Goal: Navigation & Orientation: Find specific page/section

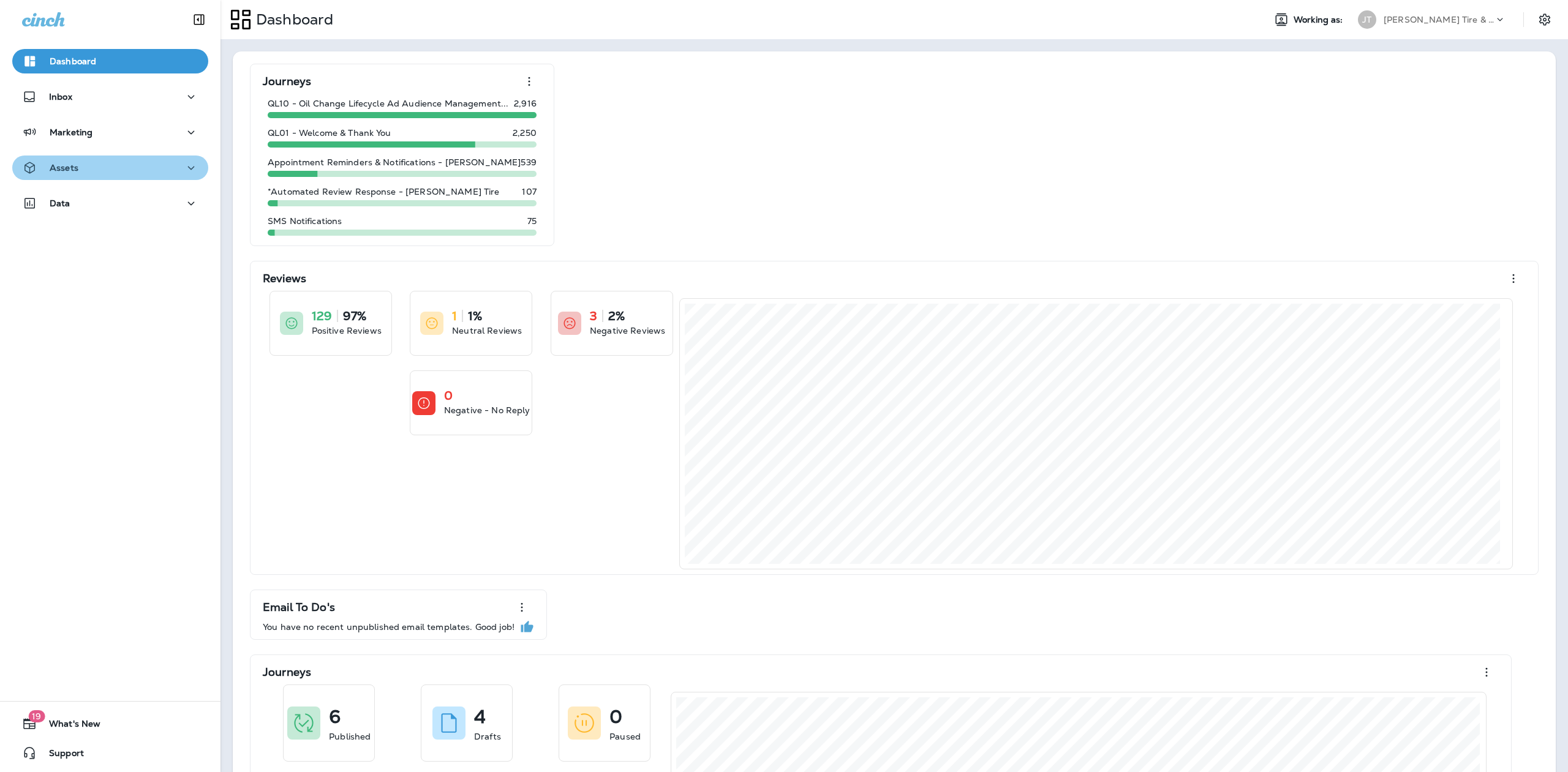
click at [184, 164] on icon "button" at bounding box center [191, 168] width 15 height 15
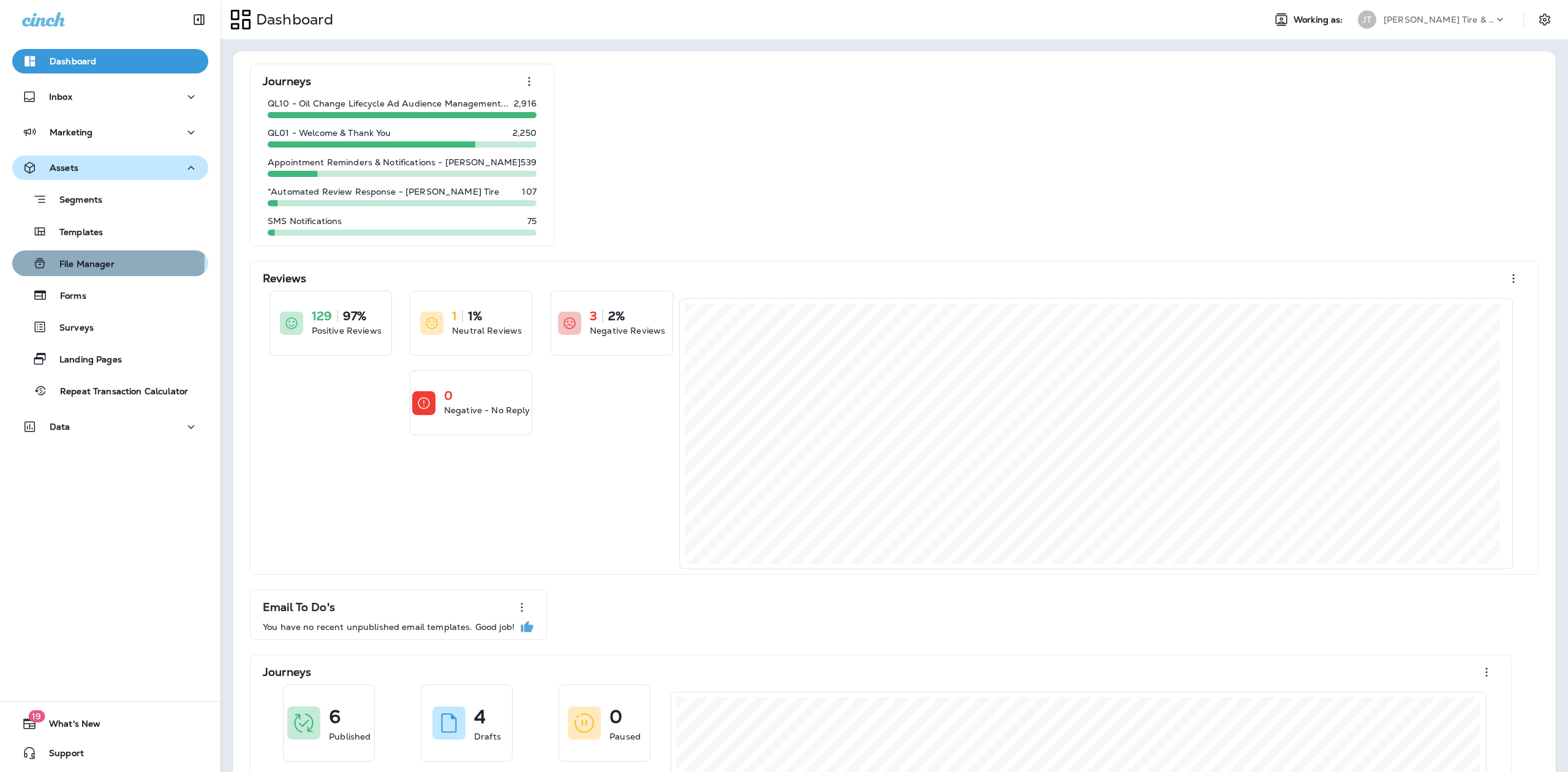
click at [91, 263] on p "File Manager" at bounding box center [80, 264] width 67 height 11
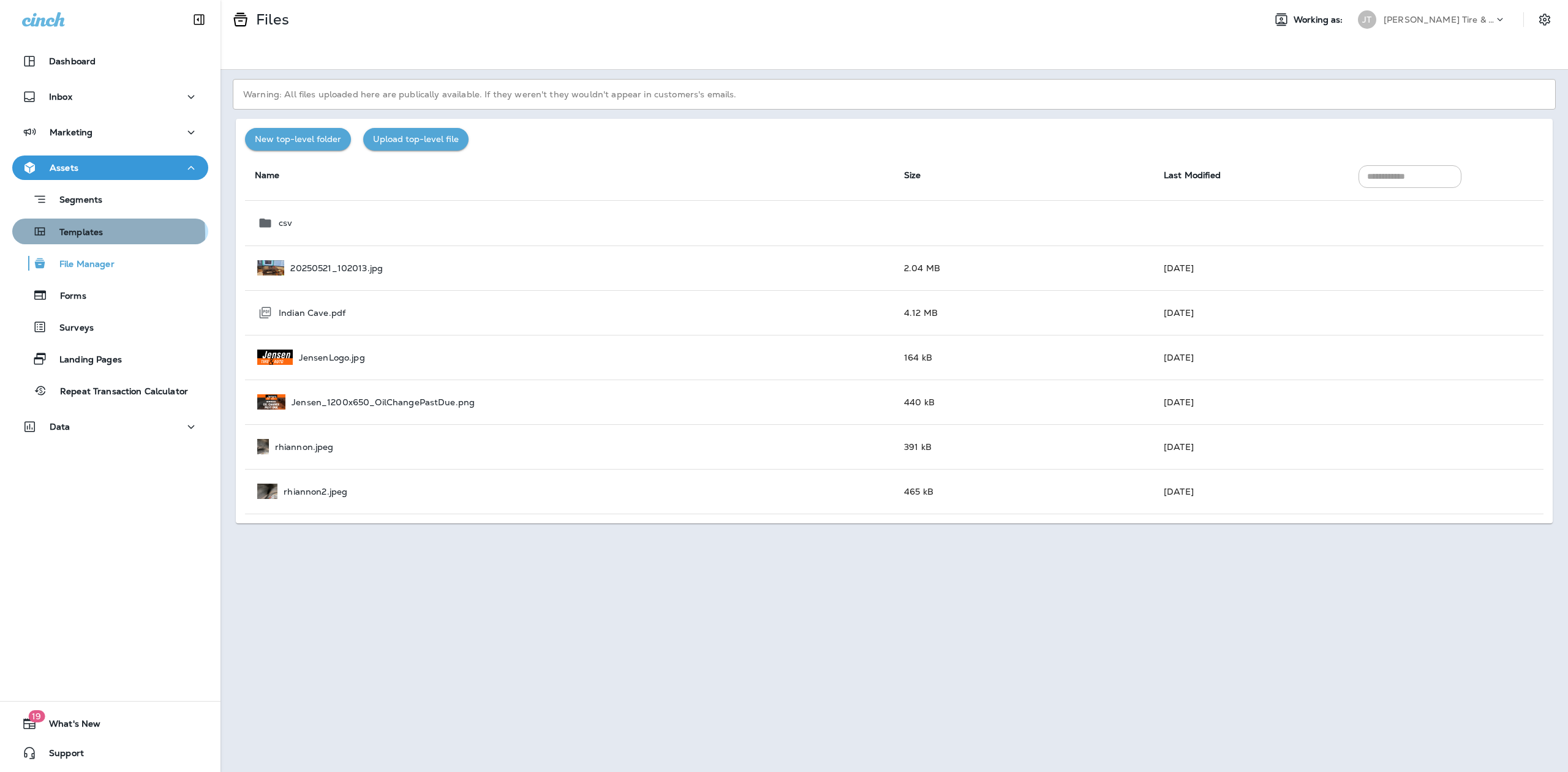
click at [86, 234] on p "Templates" at bounding box center [74, 233] width 56 height 11
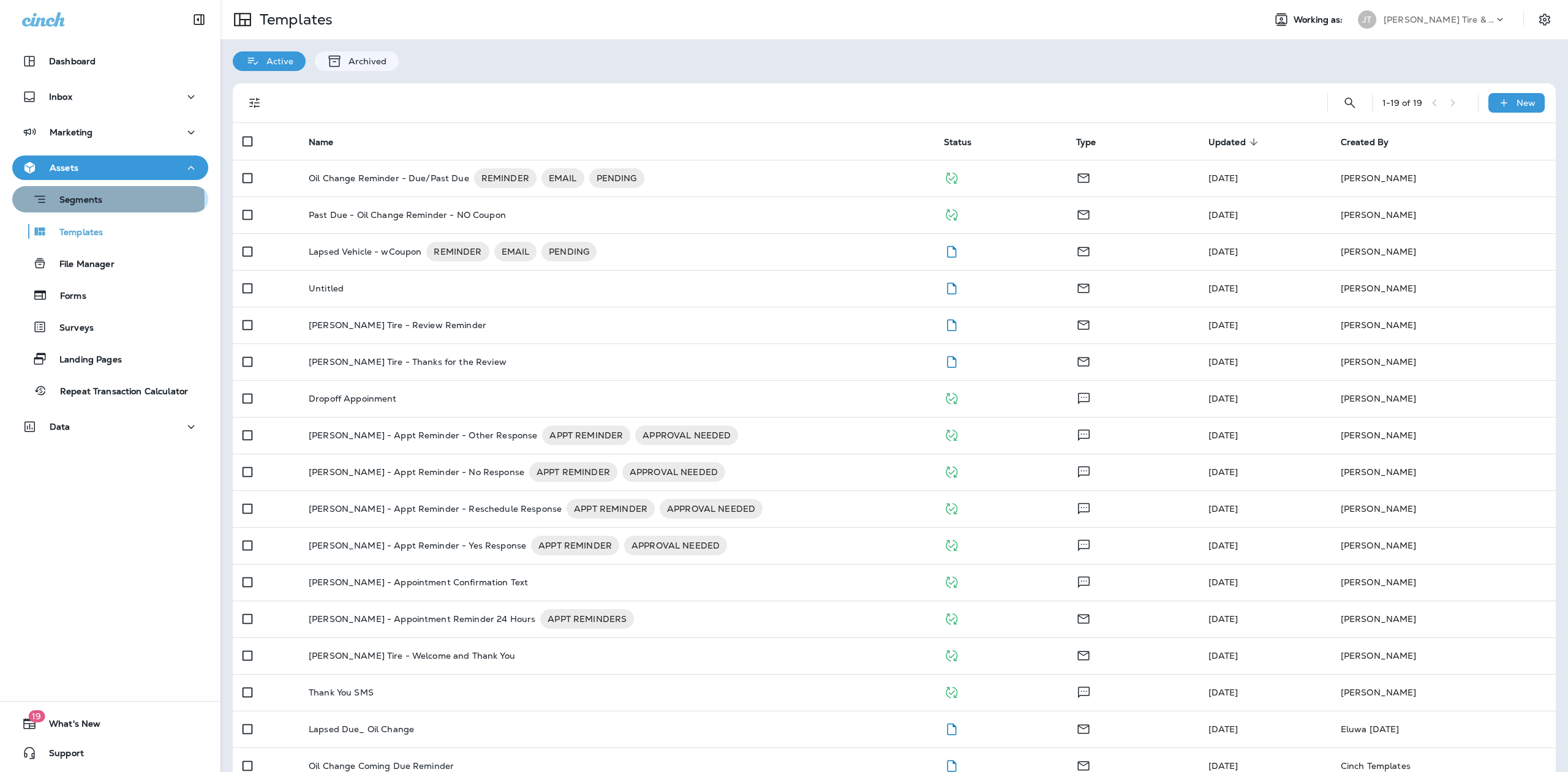
click at [77, 200] on p "Segments" at bounding box center [74, 201] width 55 height 12
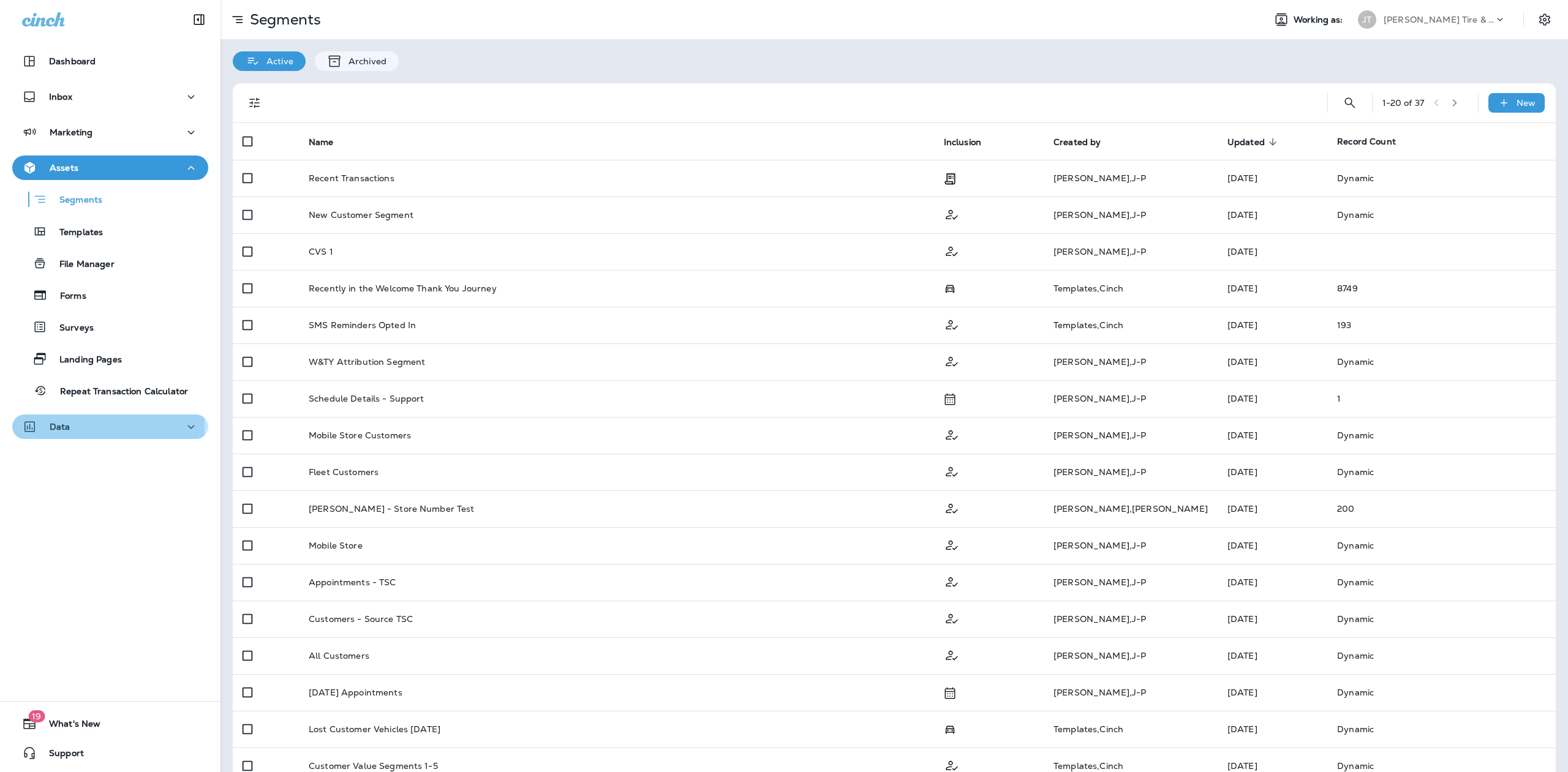
click at [46, 427] on div "Data" at bounding box center [46, 427] width 48 height 15
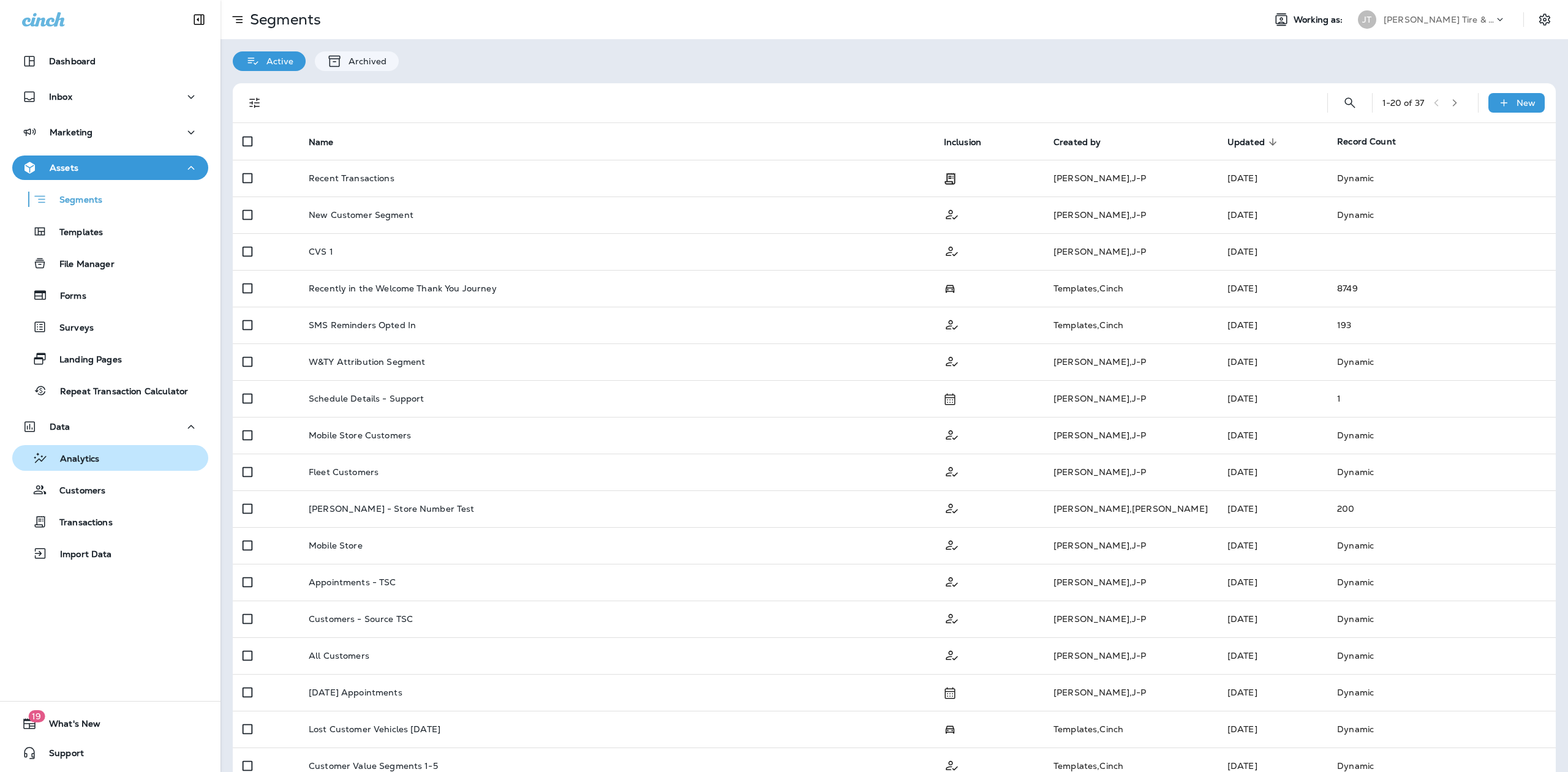
click at [81, 463] on p "Analytics" at bounding box center [73, 459] width 52 height 11
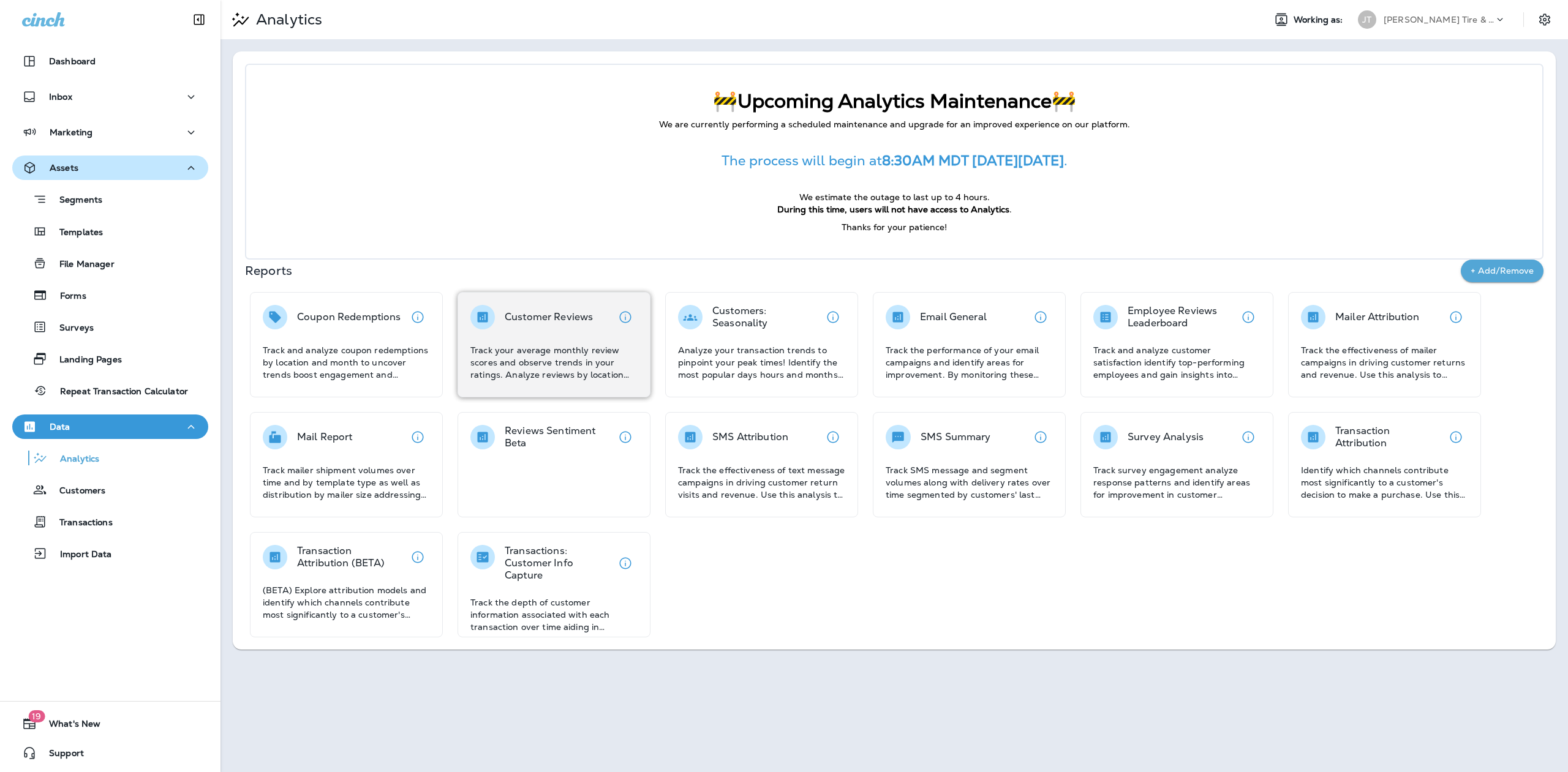
click at [549, 353] on p "Track your average monthly review scores and observe trends in your ratings. An…" at bounding box center [554, 362] width 167 height 37
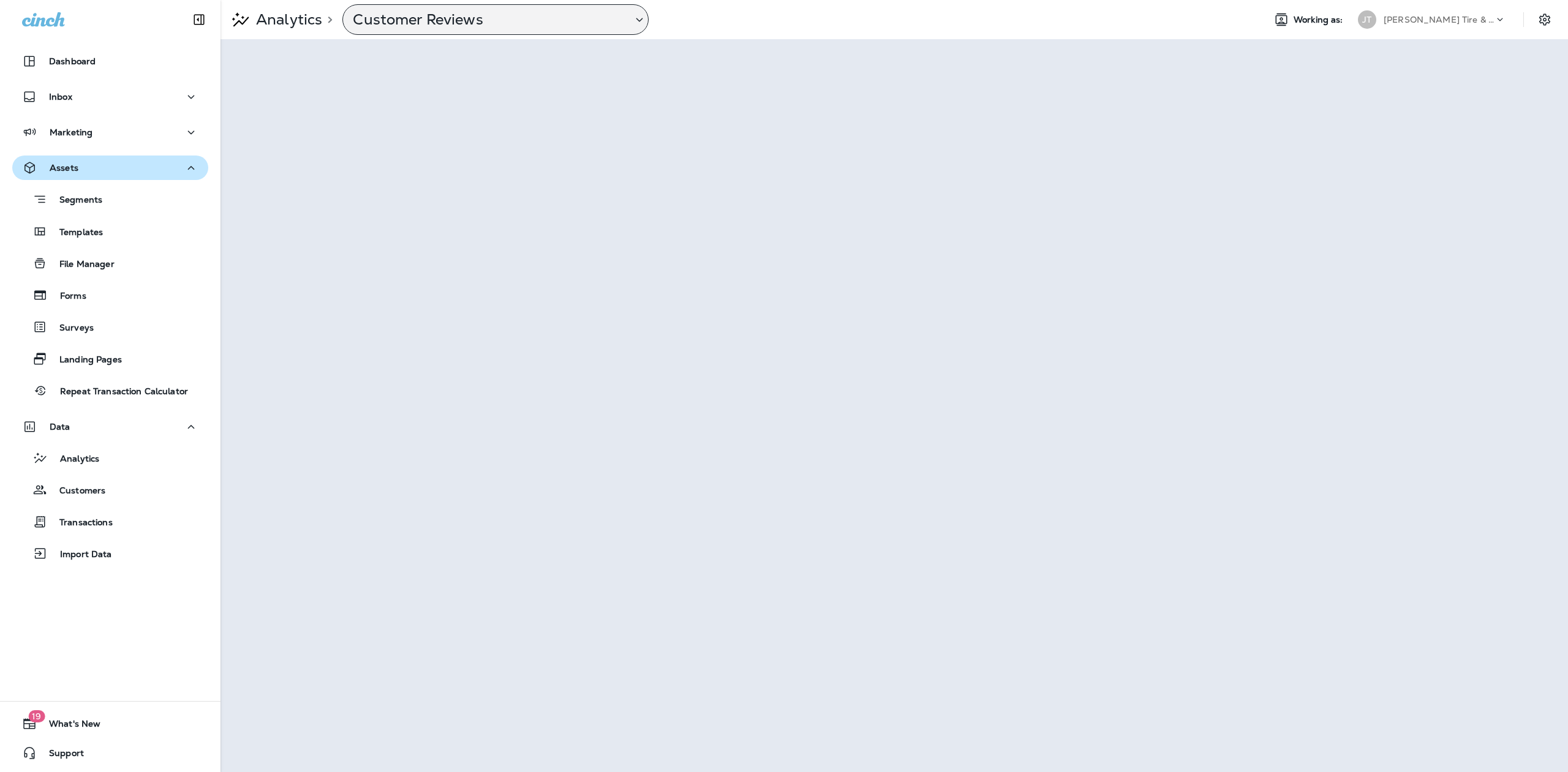
click at [641, 21] on icon at bounding box center [640, 19] width 15 height 15
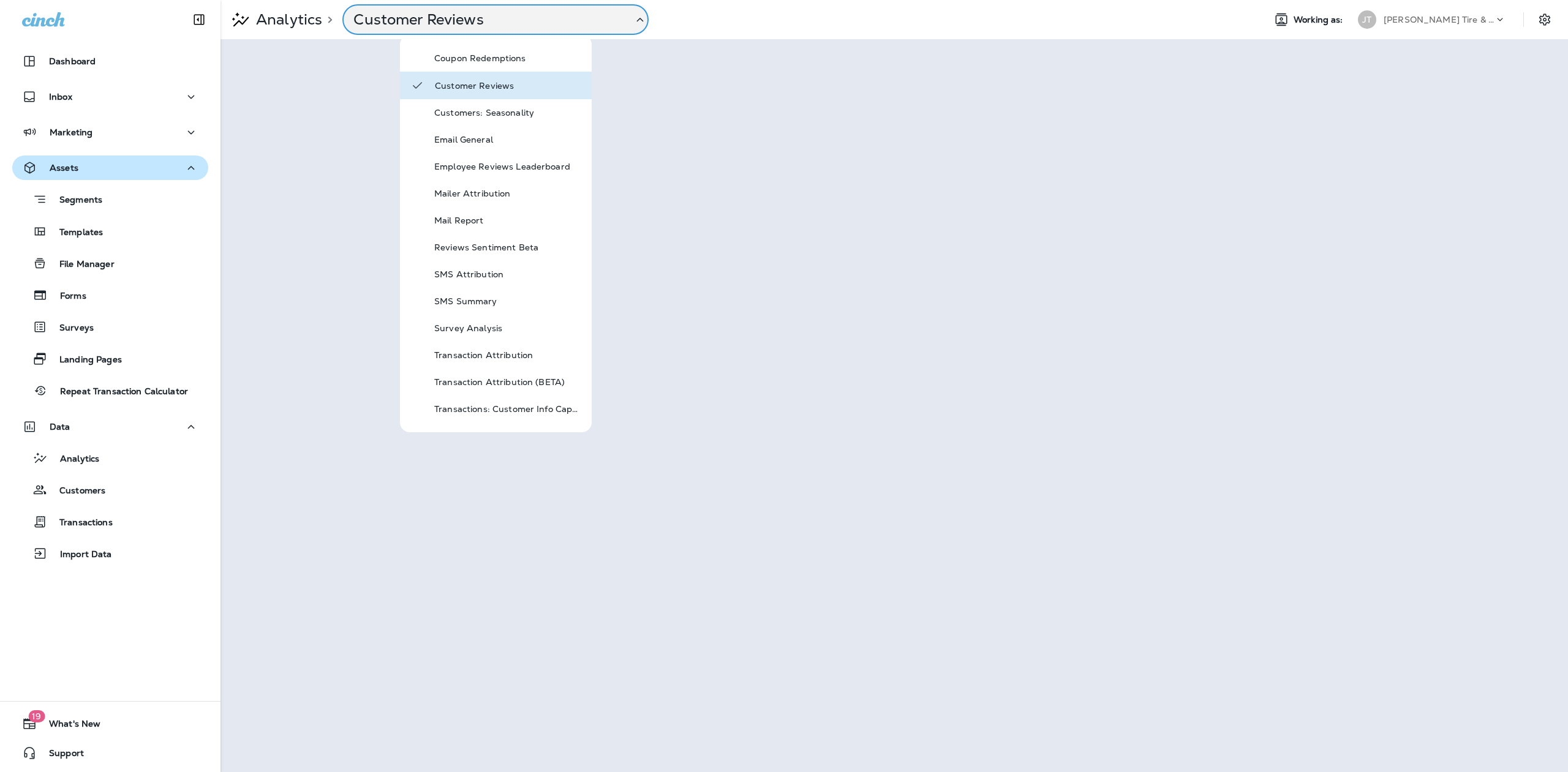
click at [772, 25] on div "Analytics > Customer Reviews" at bounding box center [737, 19] width 1034 height 31
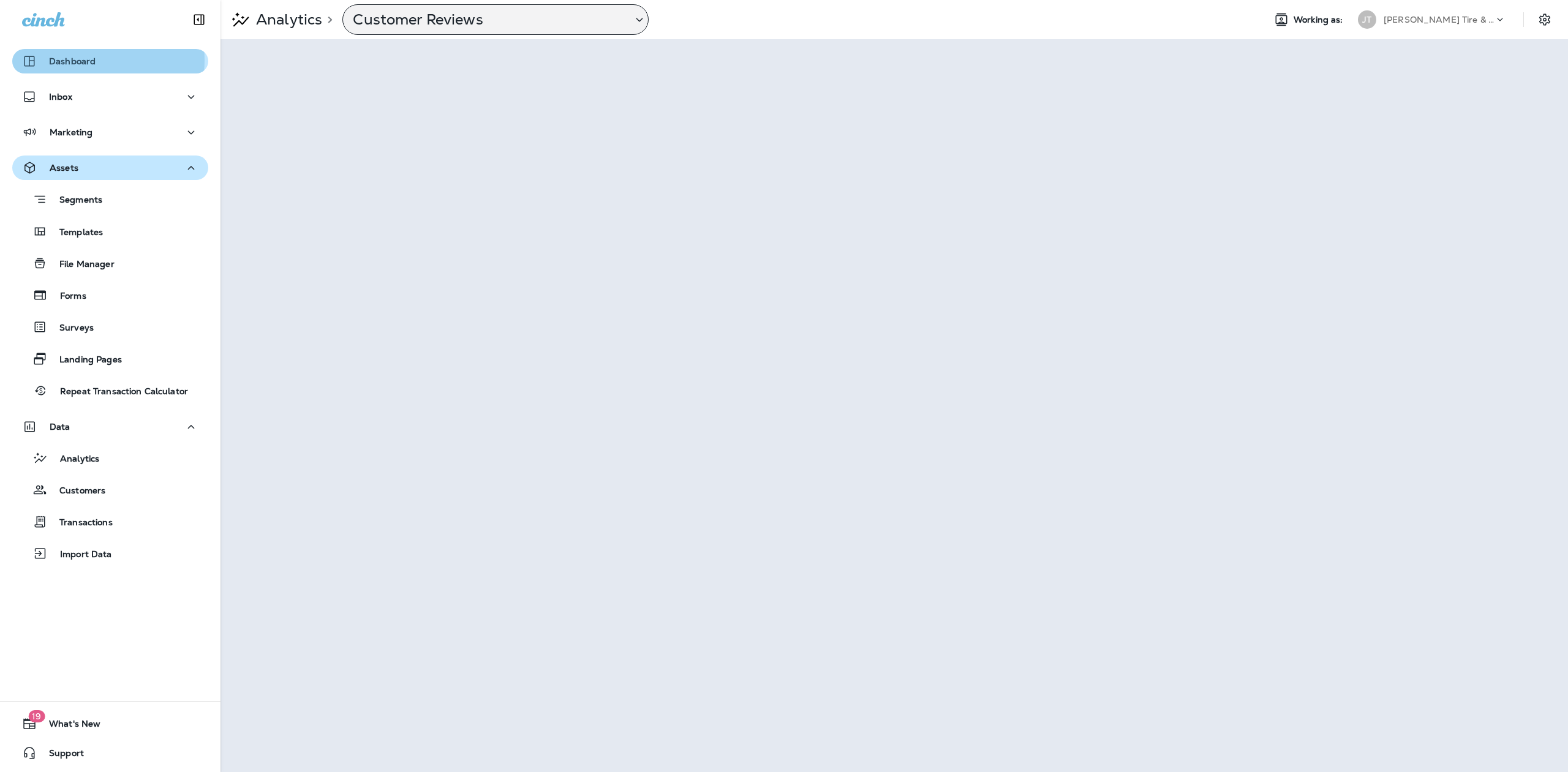
click at [82, 60] on p "Dashboard" at bounding box center [72, 61] width 46 height 10
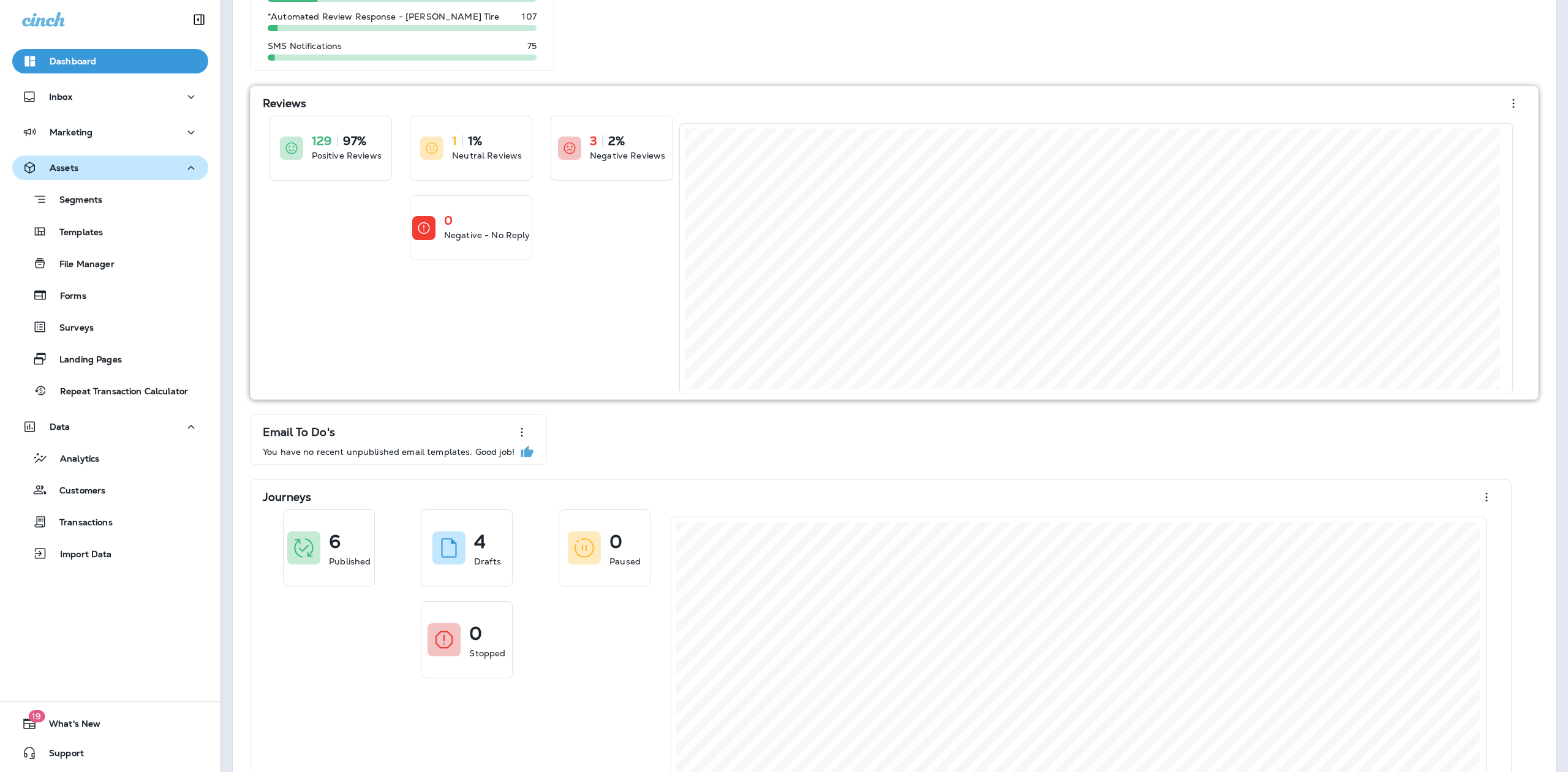
scroll to position [222, 0]
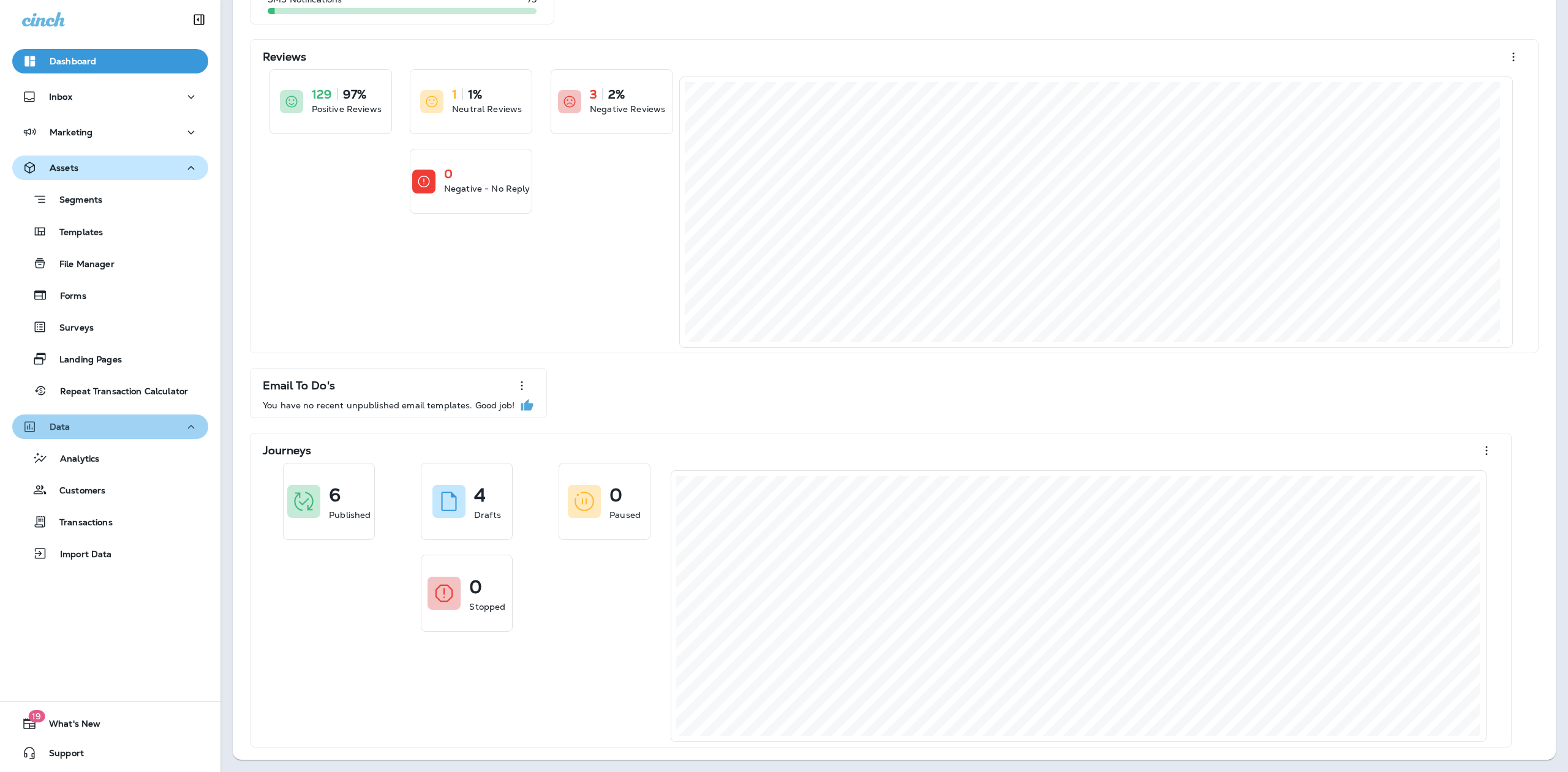
click at [187, 424] on icon "button" at bounding box center [191, 427] width 15 height 15
click at [61, 327] on p "Surveys" at bounding box center [70, 328] width 46 height 11
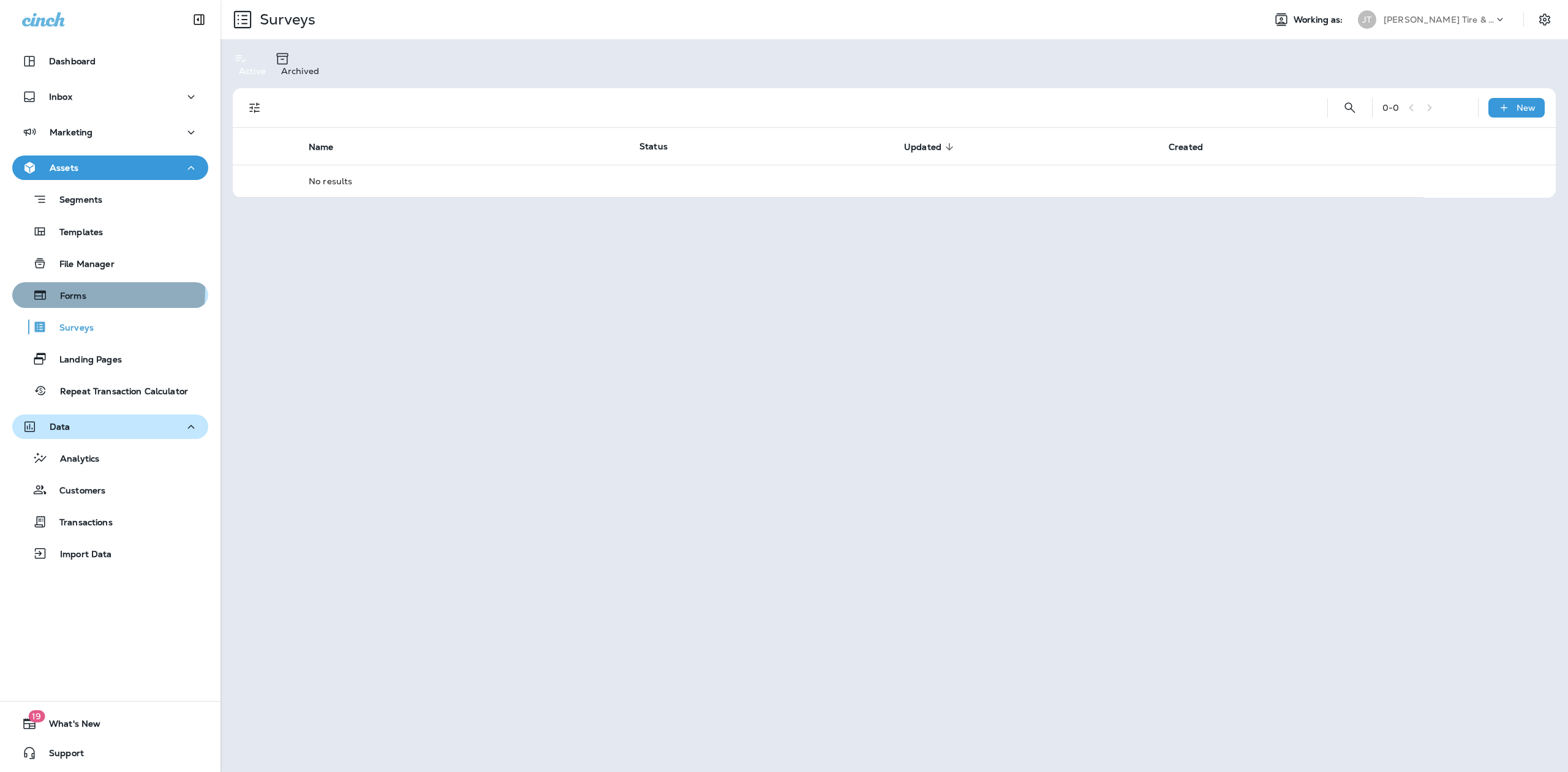
click at [72, 291] on p "Forms" at bounding box center [67, 296] width 39 height 11
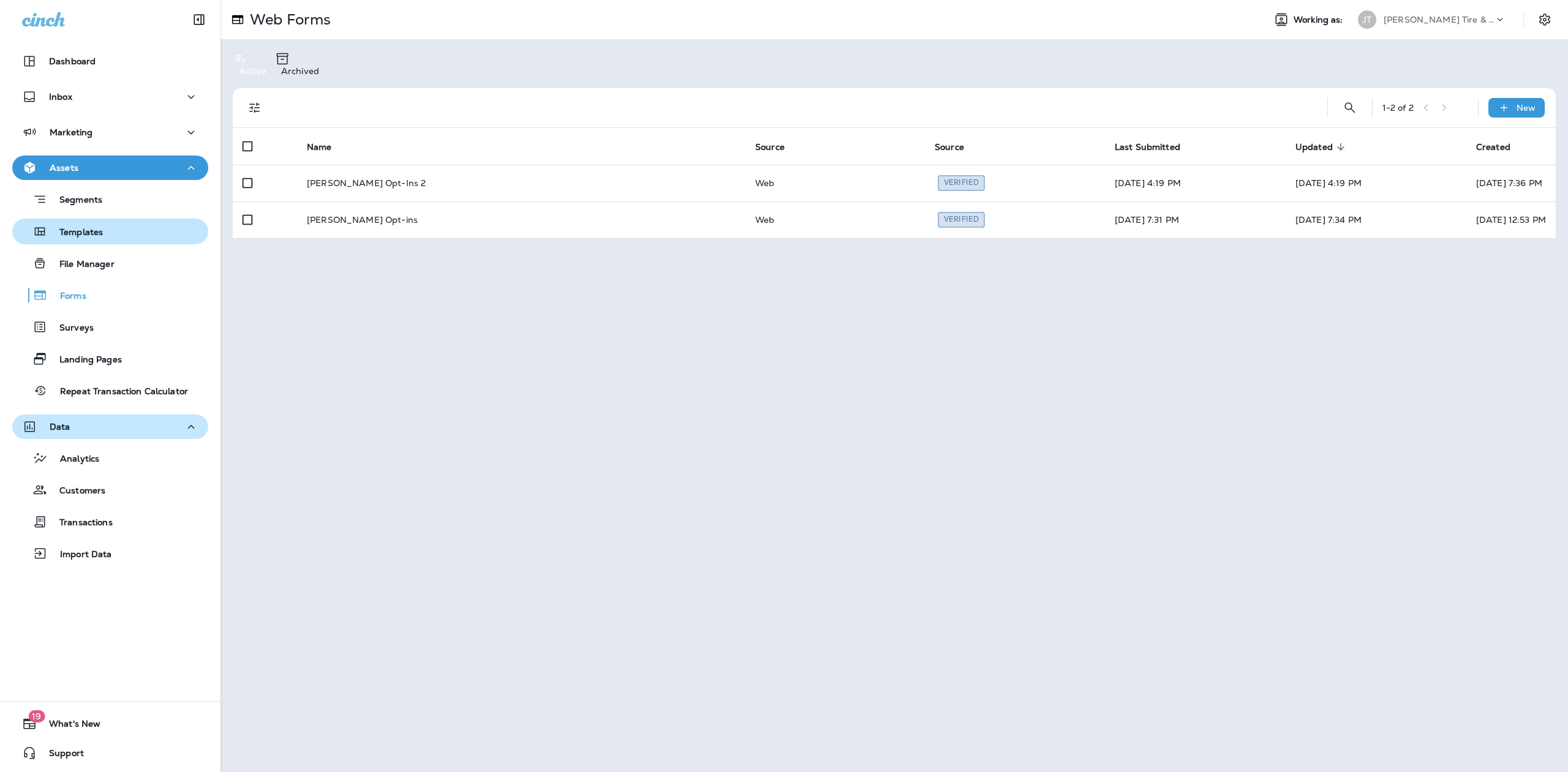
click at [88, 231] on p "Templates" at bounding box center [74, 233] width 56 height 11
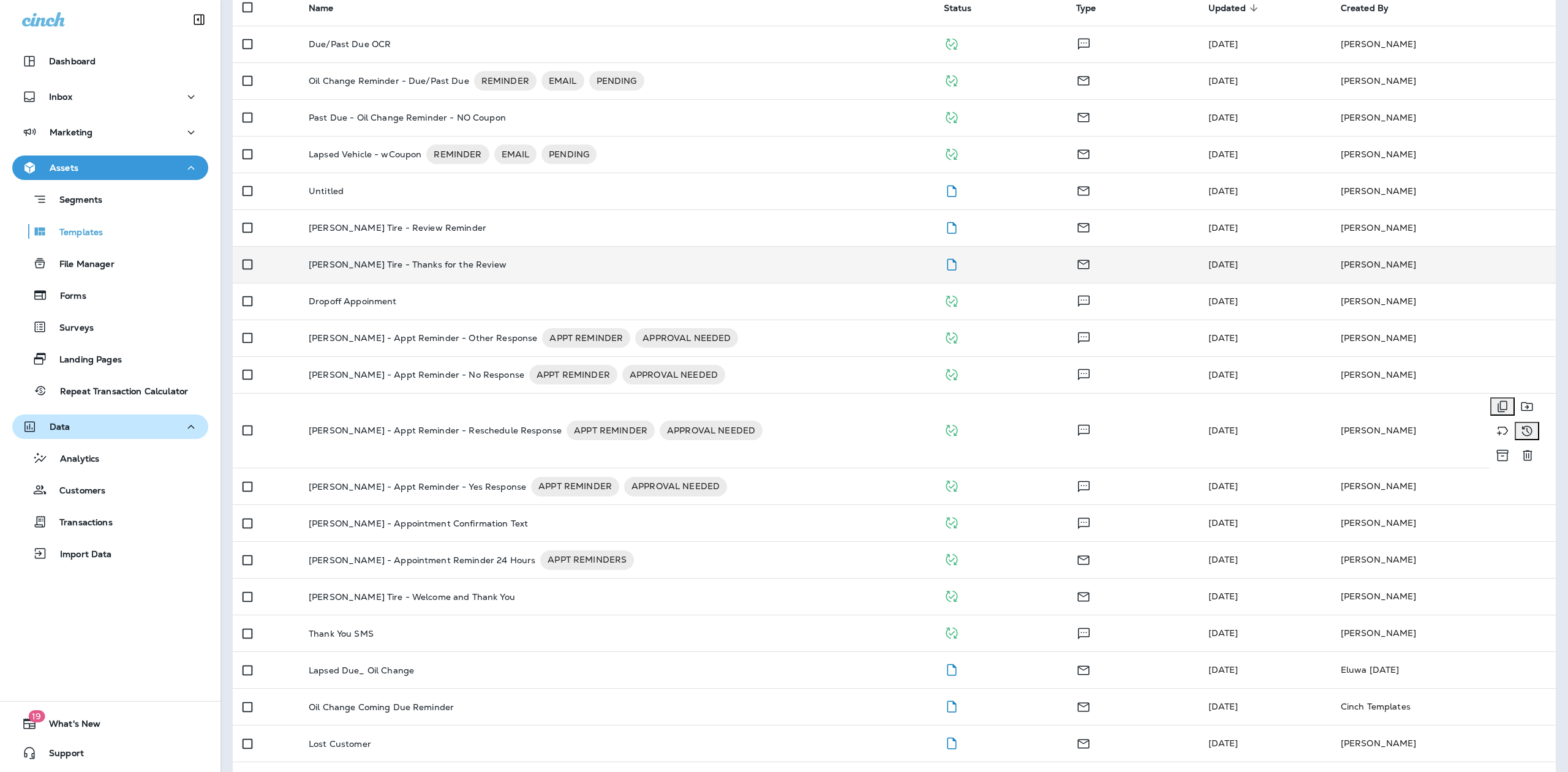
scroll to position [135, 0]
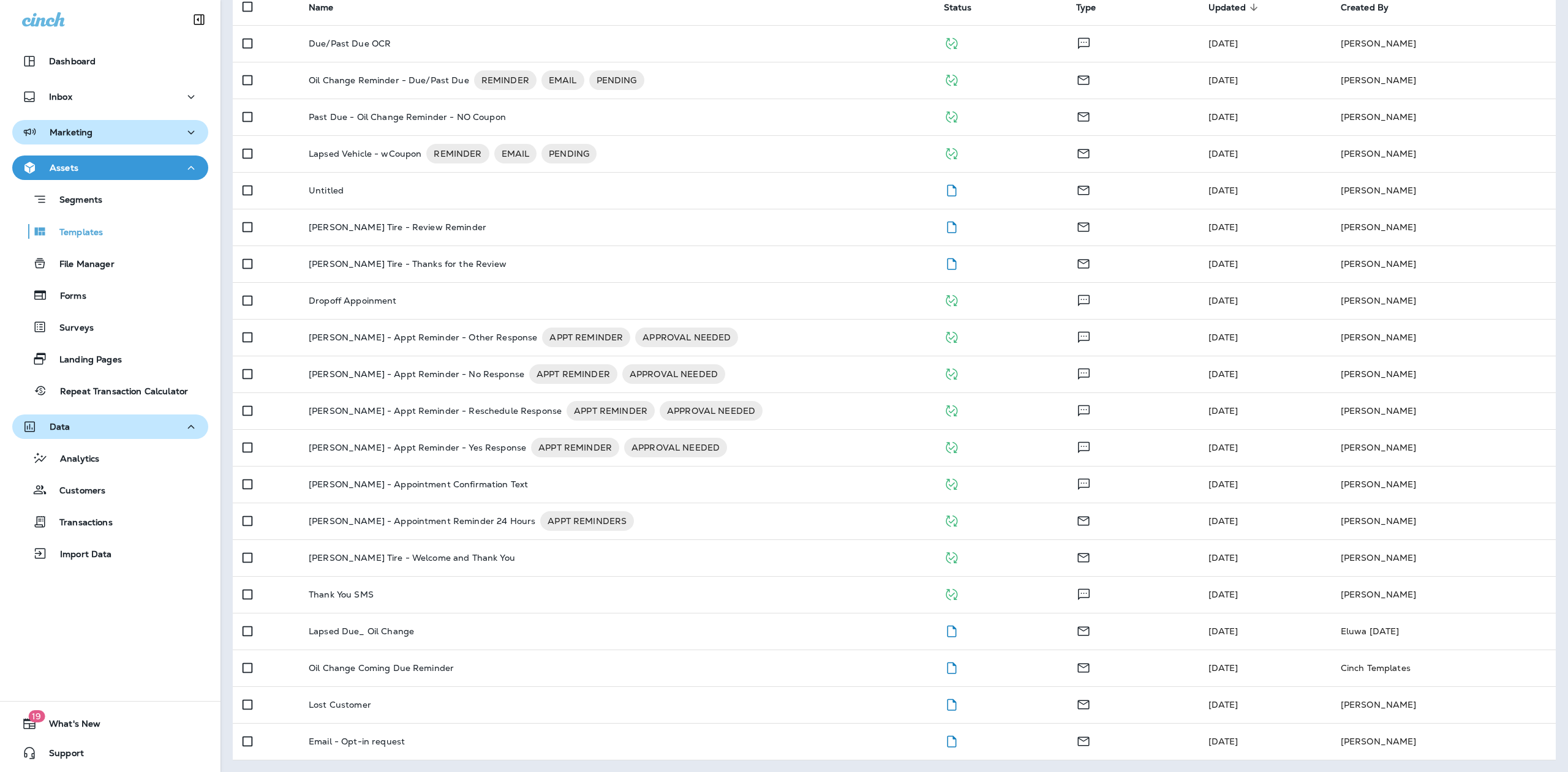
click at [82, 131] on p "Marketing" at bounding box center [71, 132] width 43 height 10
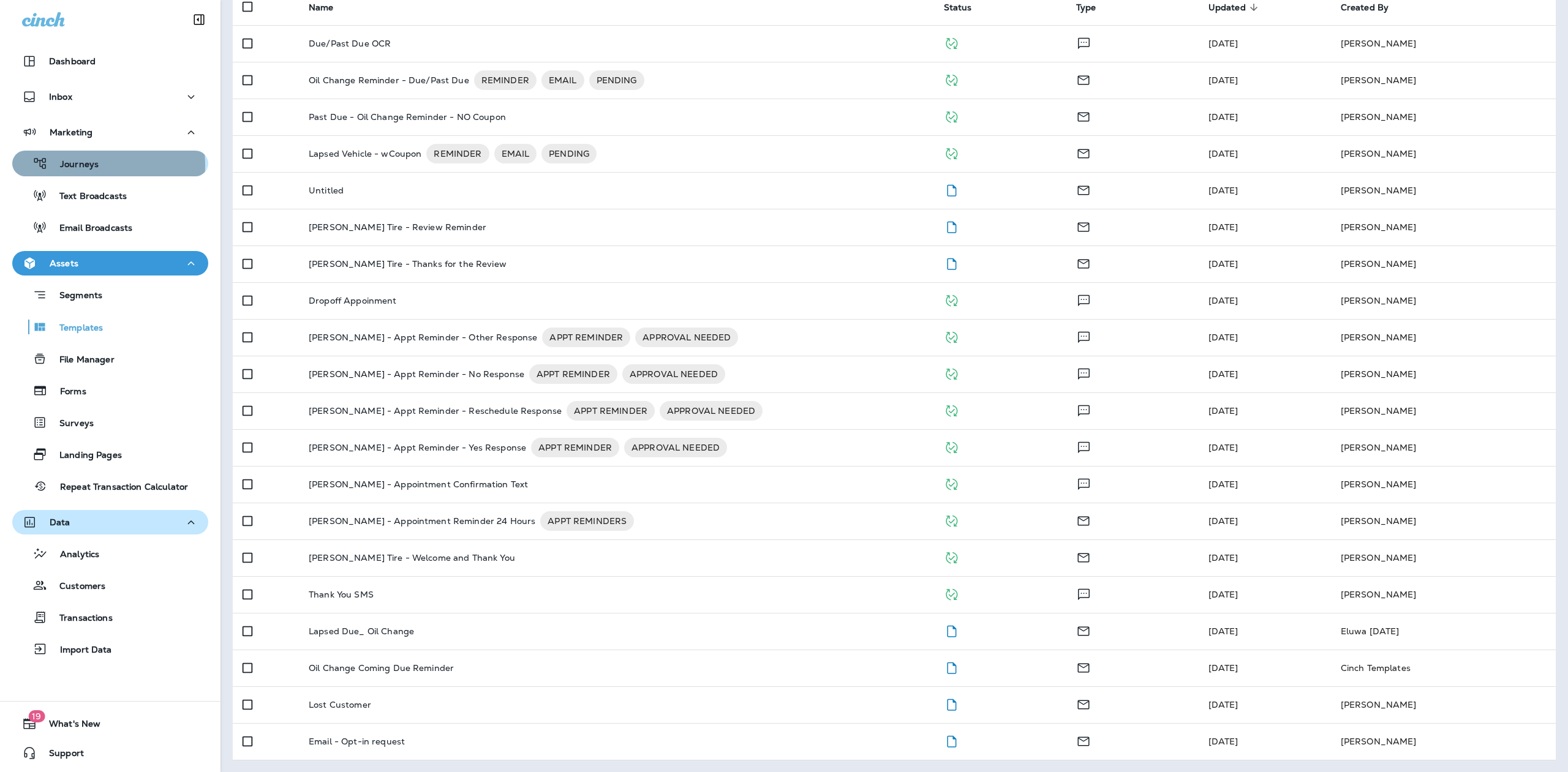
click at [88, 166] on p "Journeys" at bounding box center [73, 165] width 51 height 11
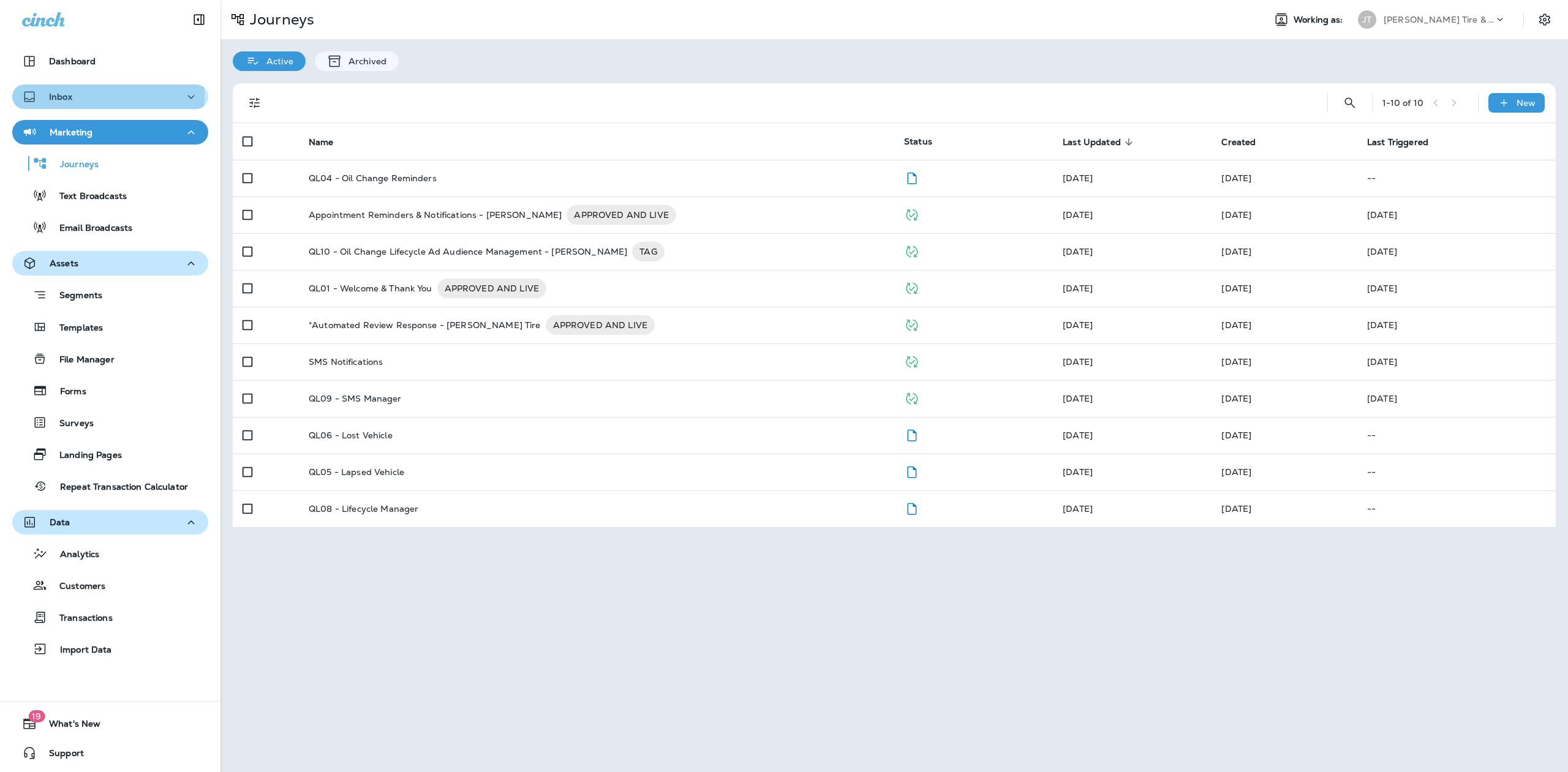
click at [62, 95] on p "Inbox" at bounding box center [60, 96] width 23 height 10
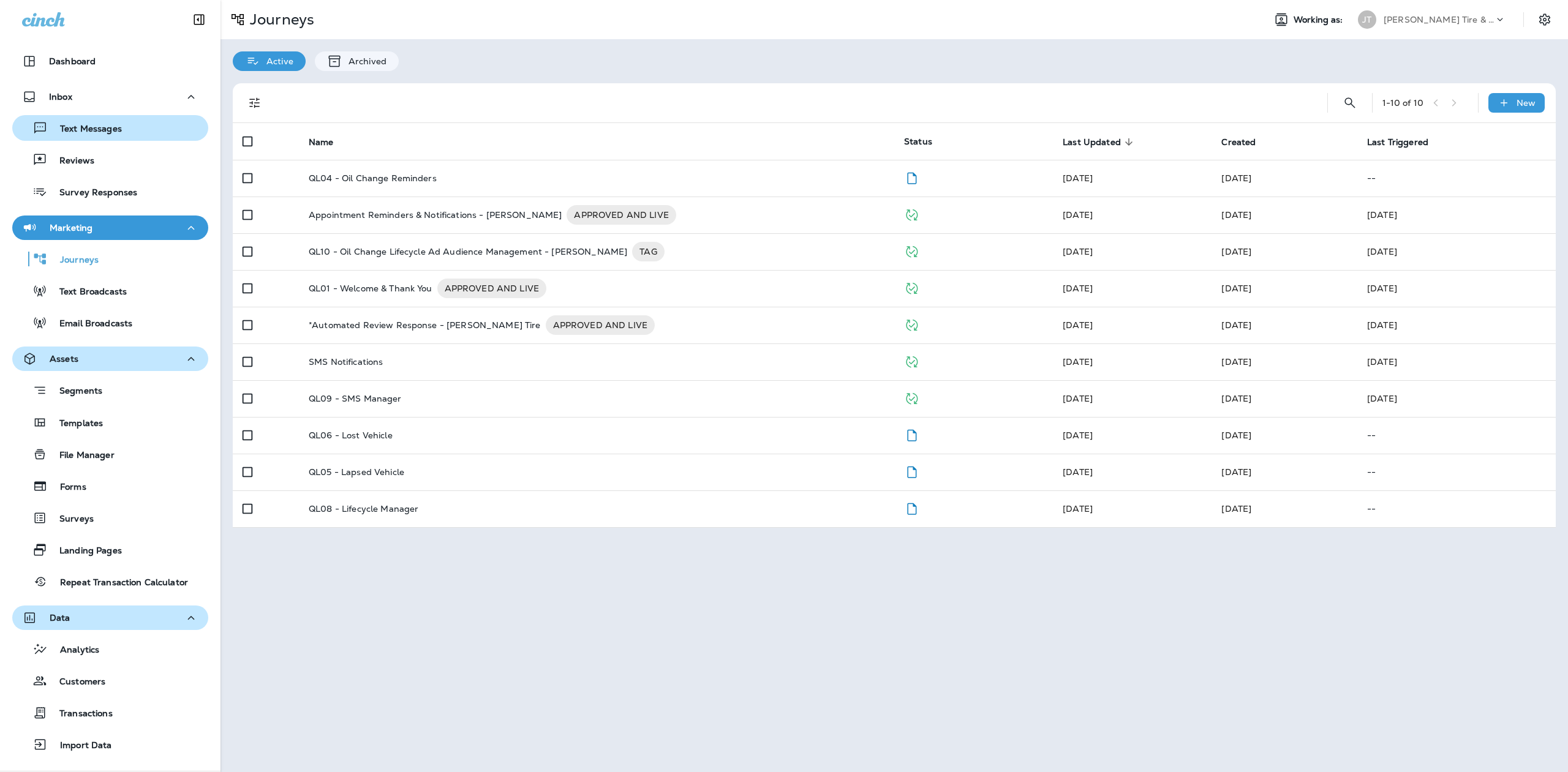
click at [103, 131] on p "Text Messages" at bounding box center [84, 129] width 74 height 11
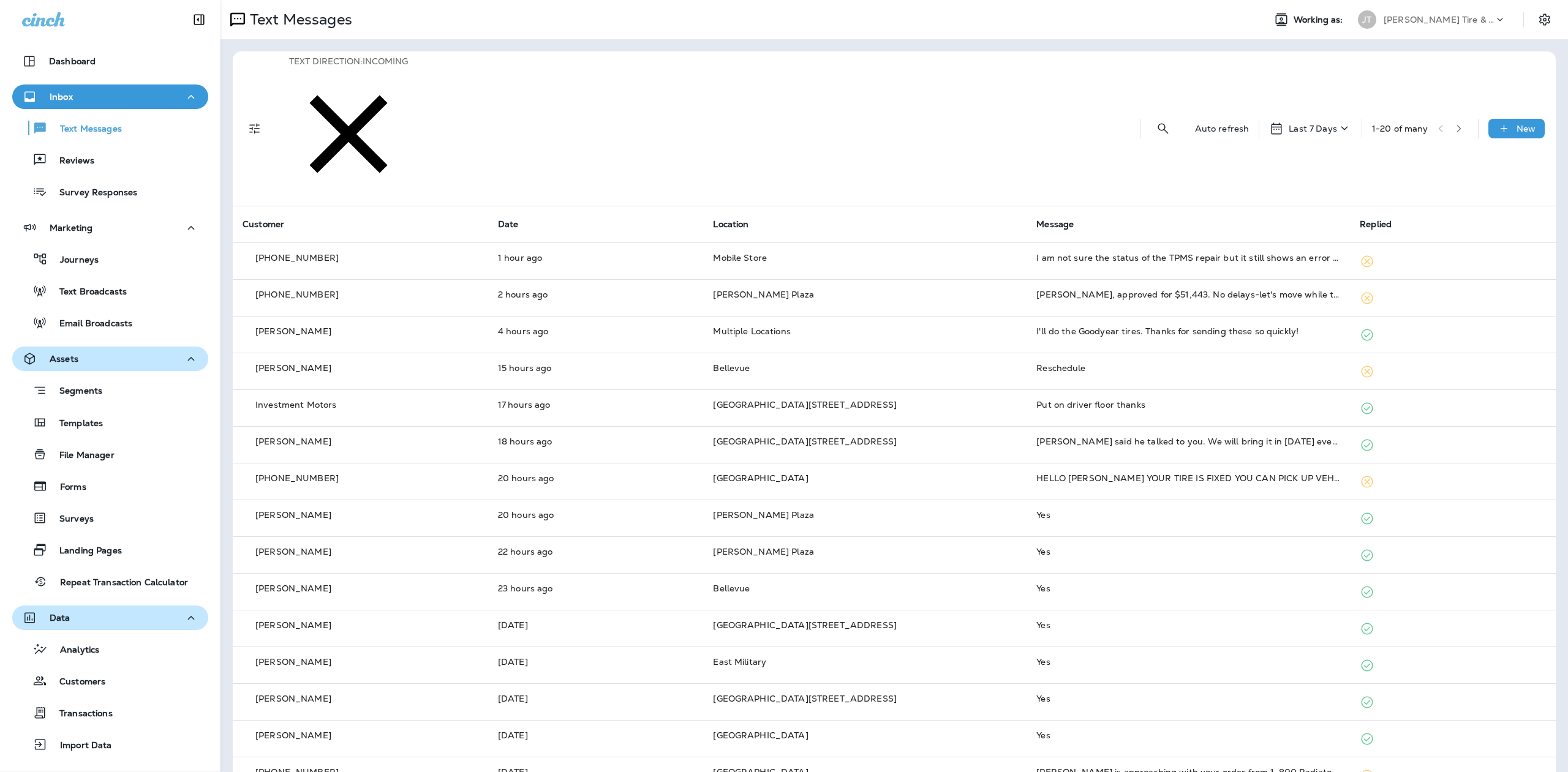
click at [1457, 125] on icon "button" at bounding box center [1459, 128] width 4 height 7
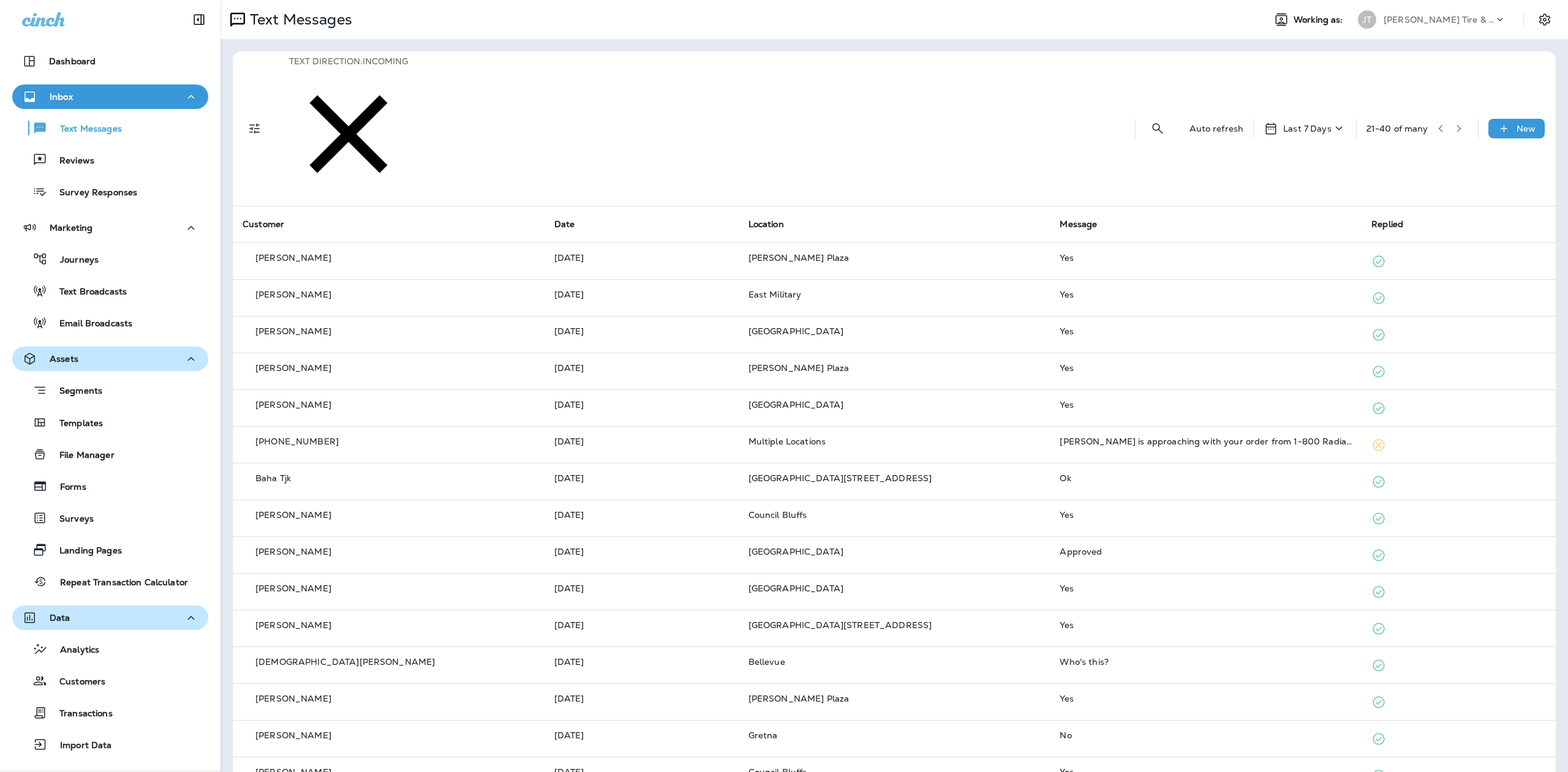
click at [1455, 124] on icon "button" at bounding box center [1459, 128] width 9 height 9
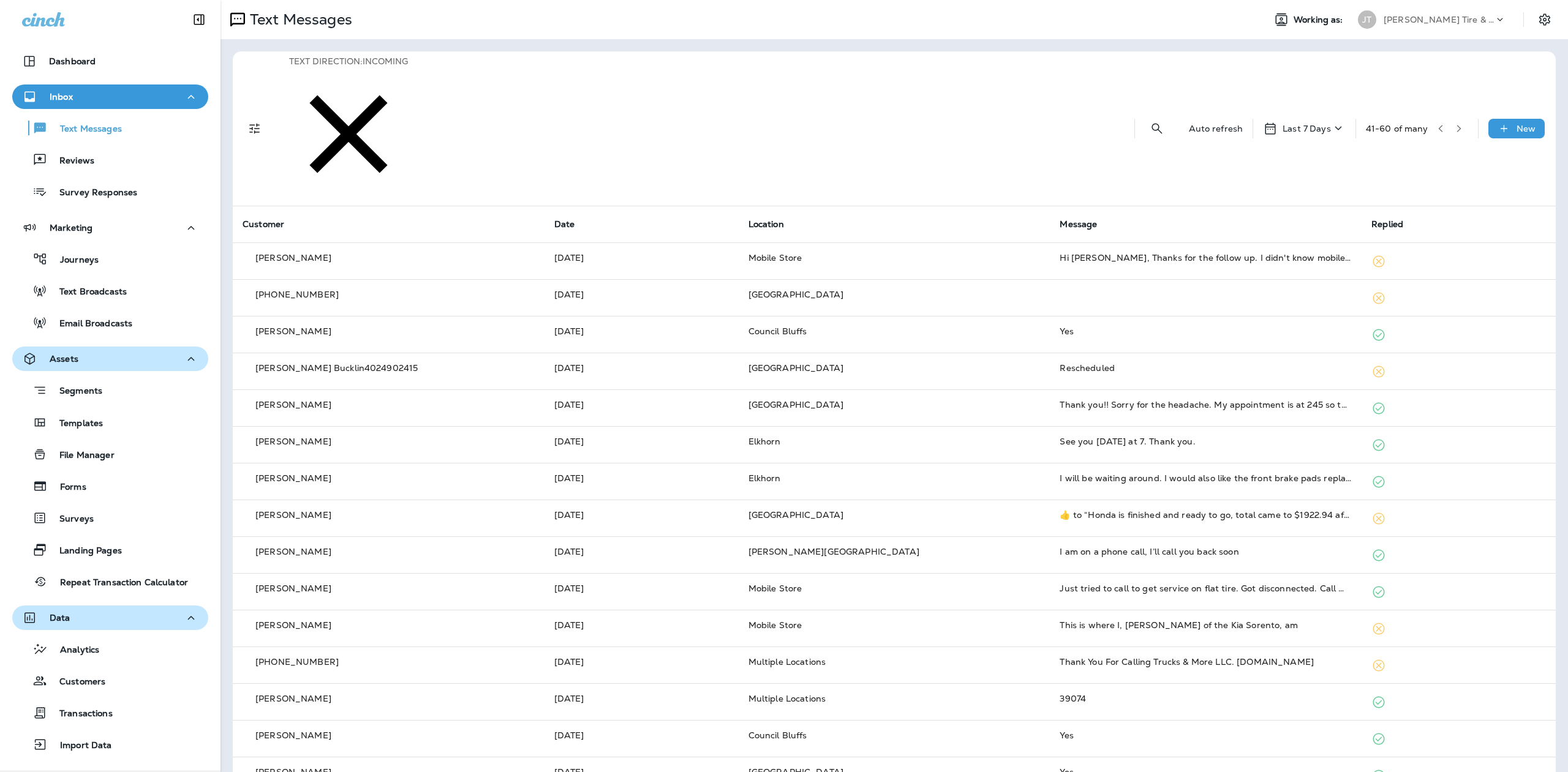
click at [1457, 125] on icon "button" at bounding box center [1459, 128] width 4 height 7
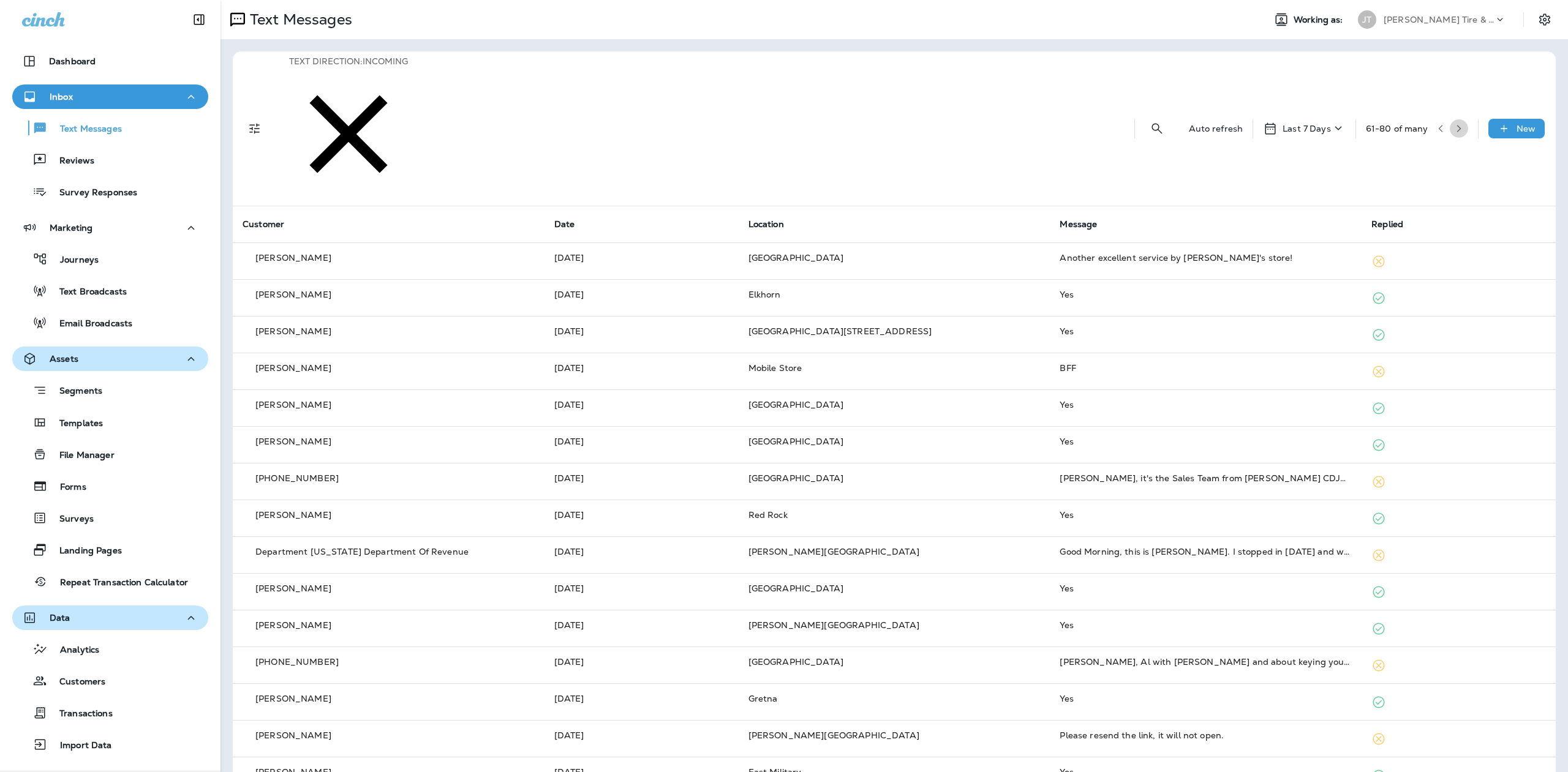
click at [1455, 124] on icon "button" at bounding box center [1459, 128] width 9 height 9
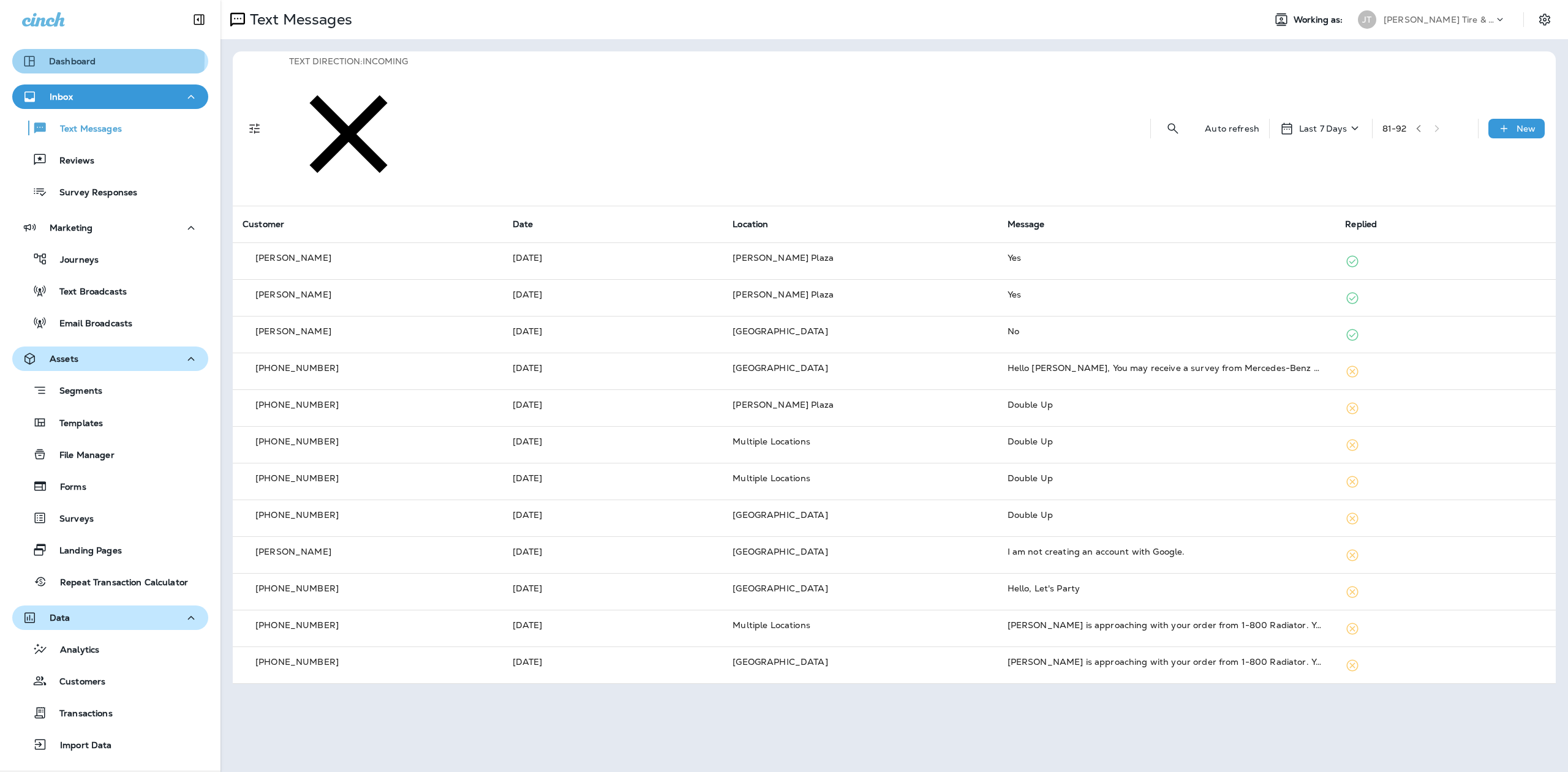
click at [29, 58] on icon "button" at bounding box center [29, 61] width 15 height 15
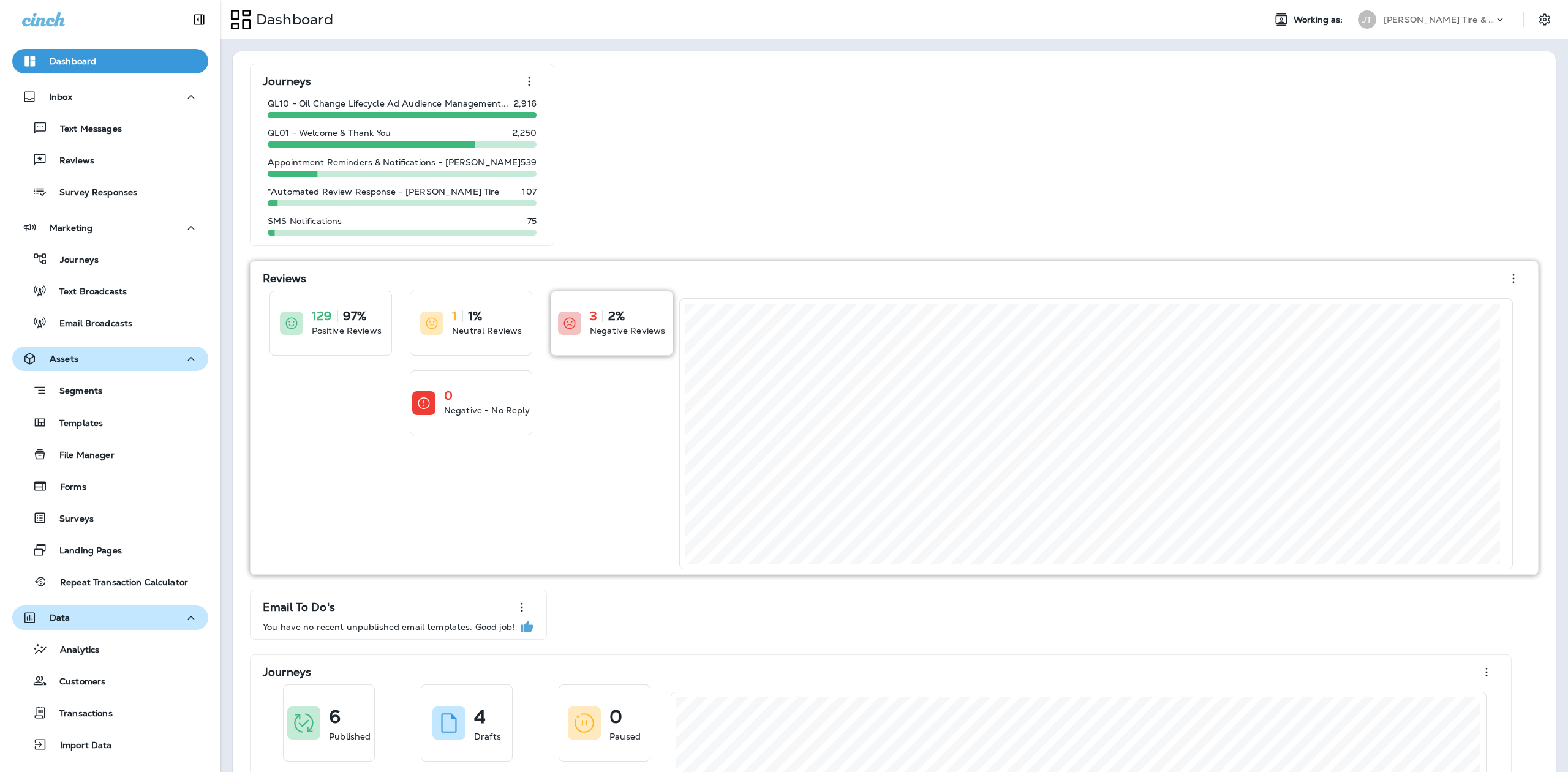
click at [575, 328] on icon at bounding box center [570, 323] width 15 height 15
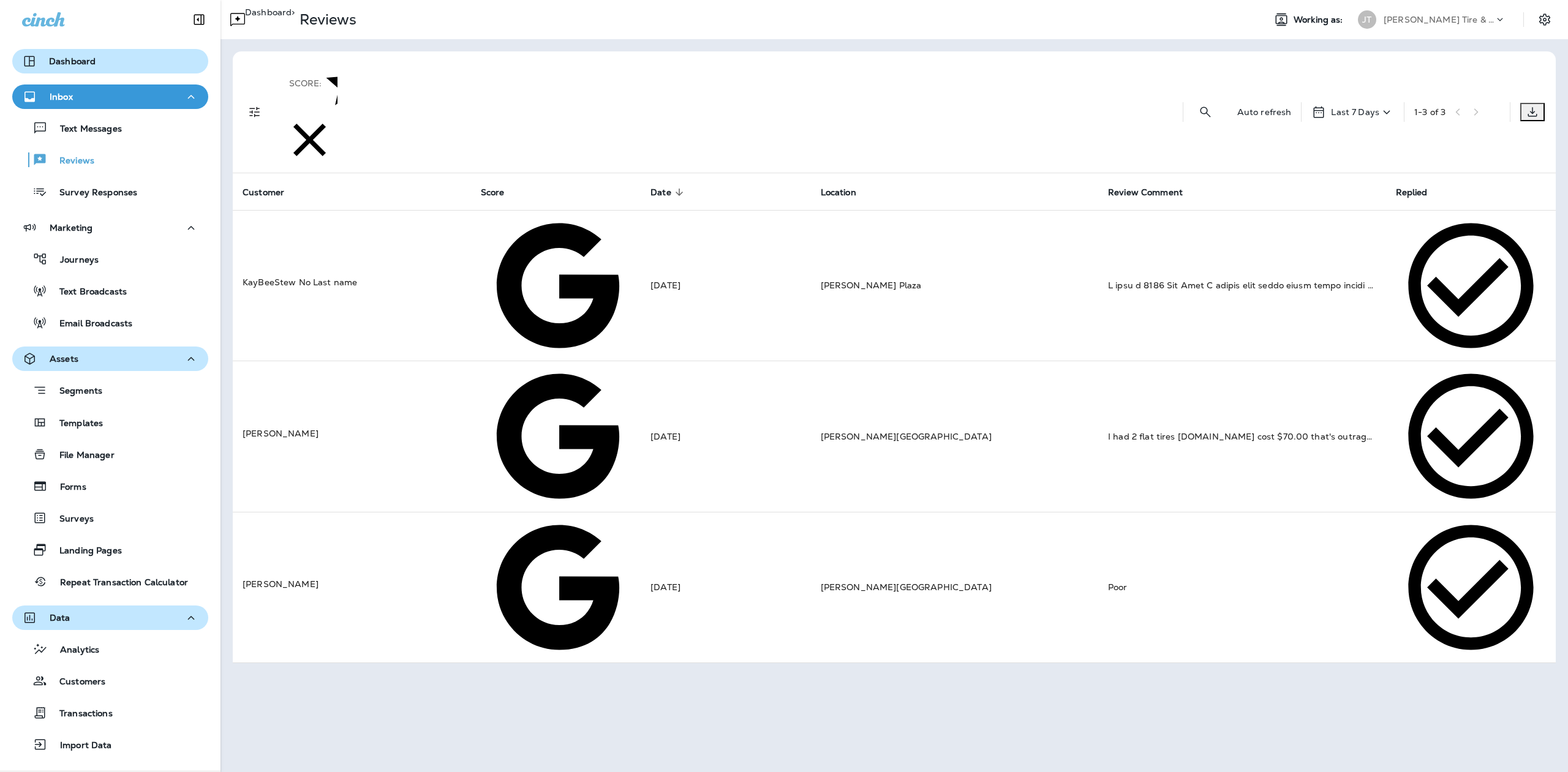
click at [1385, 105] on icon at bounding box center [1386, 112] width 15 height 15
click at [1271, 130] on p "All" at bounding box center [1262, 132] width 65 height 10
click at [66, 59] on p "Dashboard" at bounding box center [72, 61] width 46 height 10
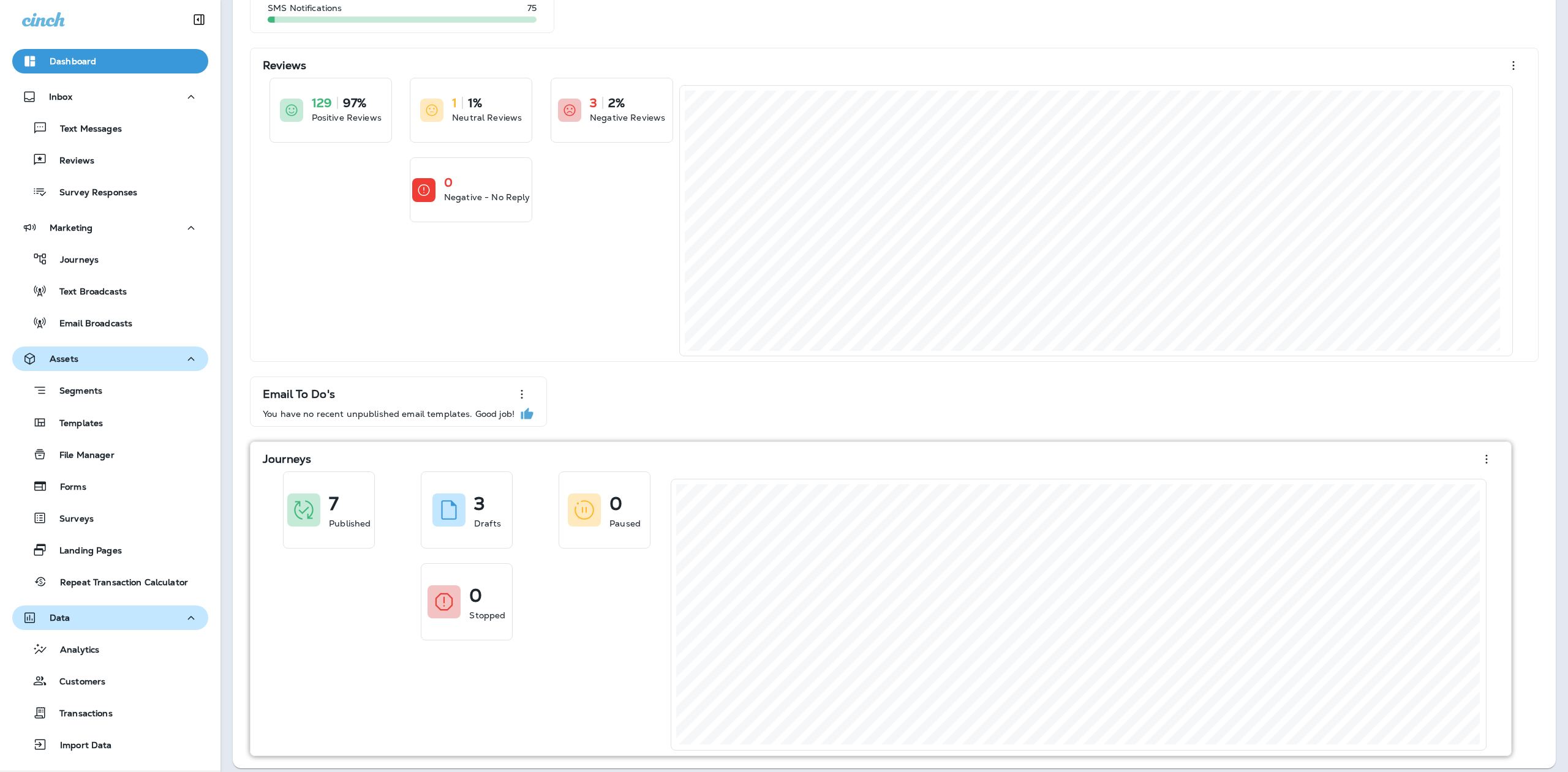
scroll to position [222, 0]
